Goal: Information Seeking & Learning: Learn about a topic

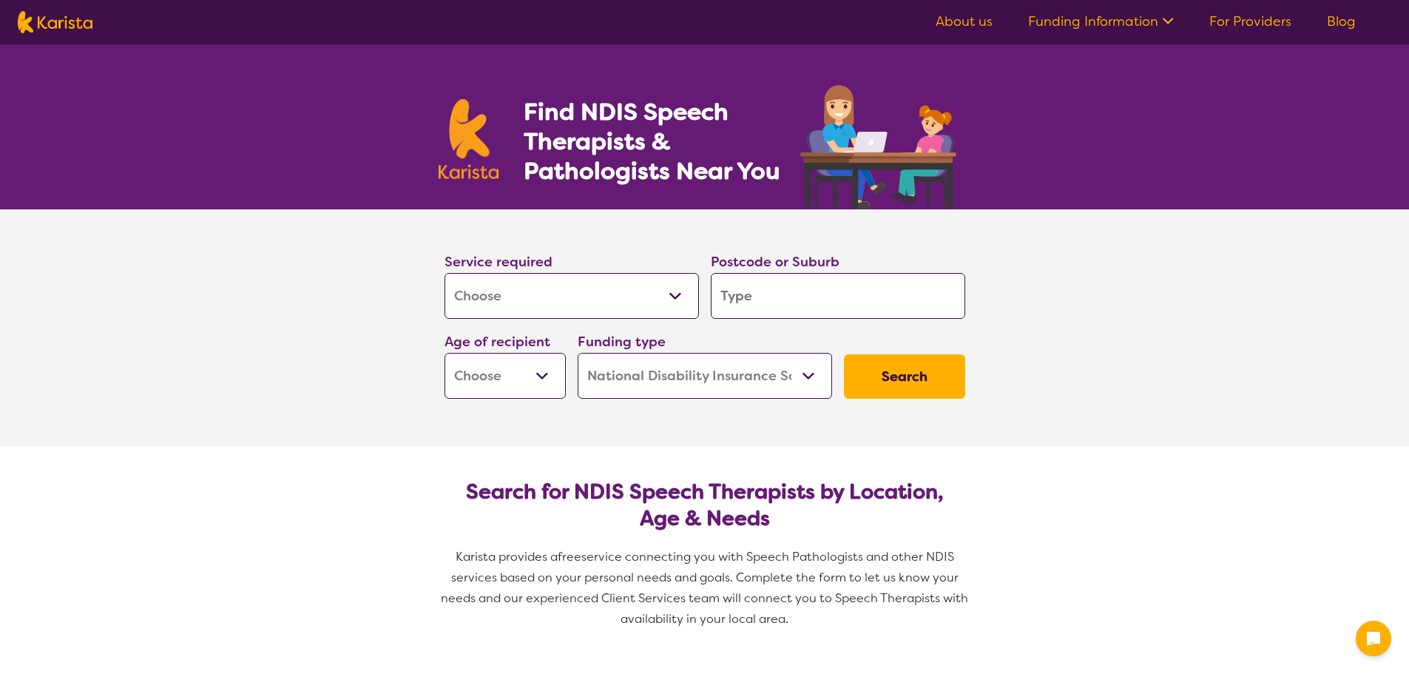
select select "[MEDICAL_DATA]"
select select "NDIS"
select select "[MEDICAL_DATA]"
select select "NDIS"
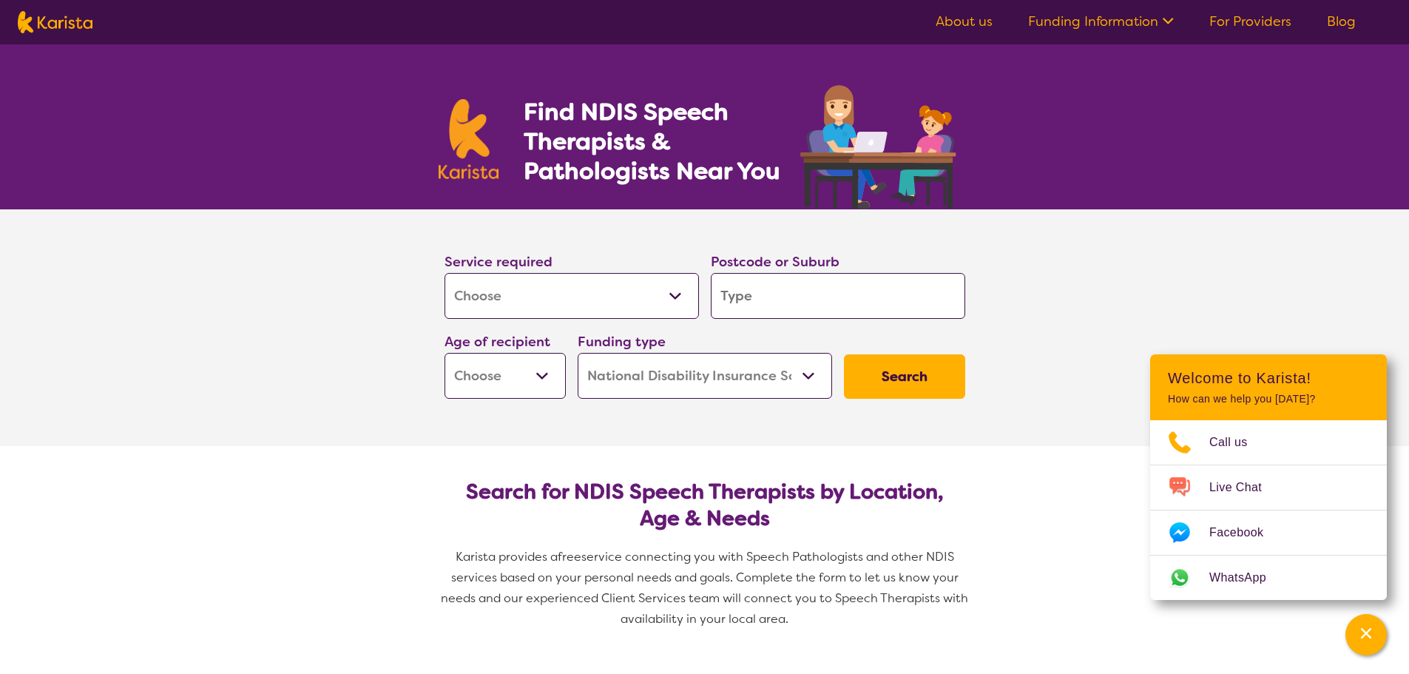
click at [972, 24] on link "About us" at bounding box center [963, 22] width 57 height 18
